Goal: Task Accomplishment & Management: Manage account settings

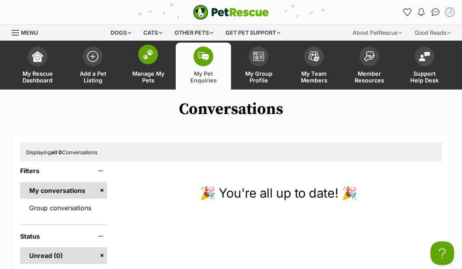
click at [145, 70] on span "Manage My Pets" at bounding box center [148, 76] width 36 height 13
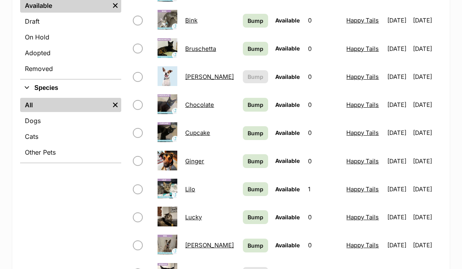
scroll to position [235, 0]
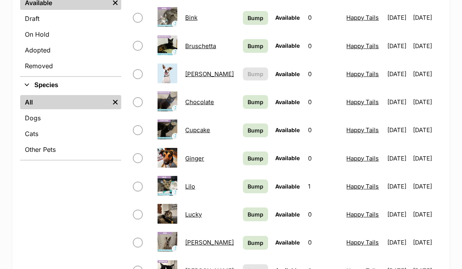
click at [202, 104] on link "Chocolate" at bounding box center [199, 102] width 29 height 8
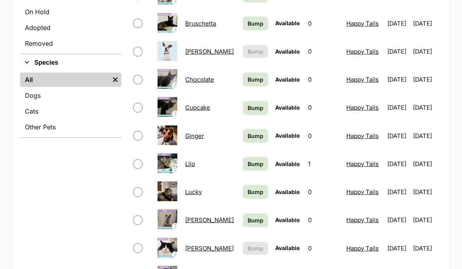
scroll to position [257, 0]
click at [200, 111] on link "Cupcake" at bounding box center [197, 108] width 25 height 8
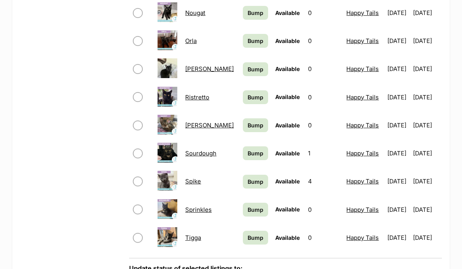
scroll to position [521, 0]
click at [195, 71] on link "[PERSON_NAME]" at bounding box center [209, 70] width 49 height 8
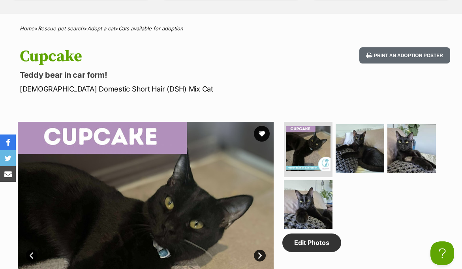
scroll to position [296, 0]
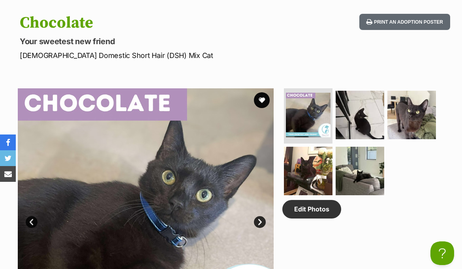
scroll to position [329, 0]
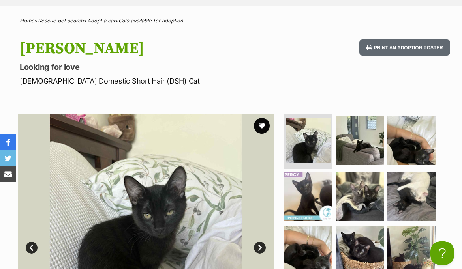
scroll to position [303, 0]
